Goal: Find specific page/section: Find specific page/section

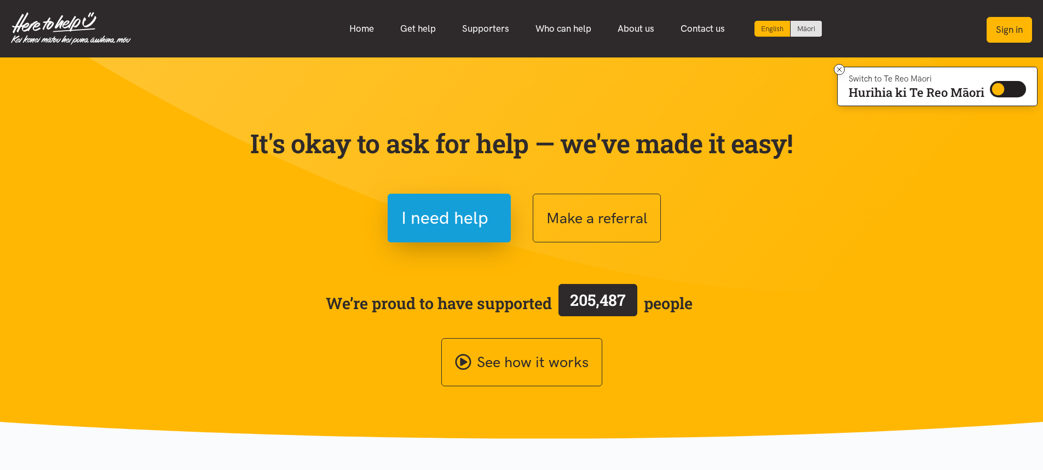
click at [1003, 30] on button "Sign in" at bounding box center [1009, 30] width 45 height 26
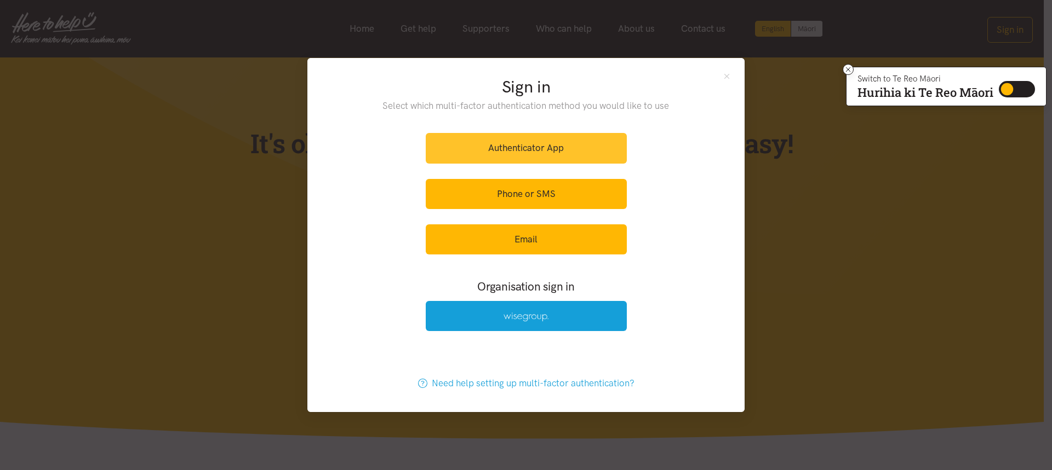
click at [529, 151] on link "Authenticator App" at bounding box center [526, 148] width 201 height 30
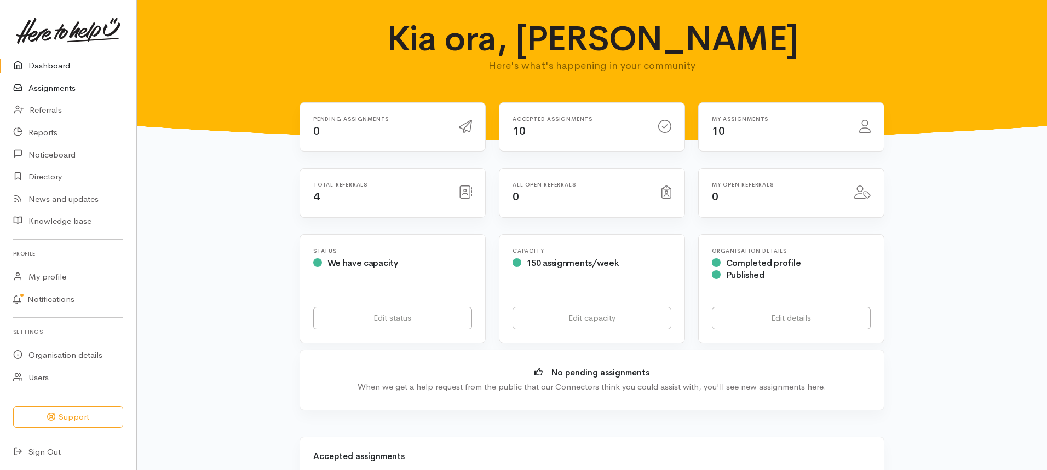
click at [61, 86] on link "Assignments" at bounding box center [68, 88] width 136 height 22
